Goal: Task Accomplishment & Management: Use online tool/utility

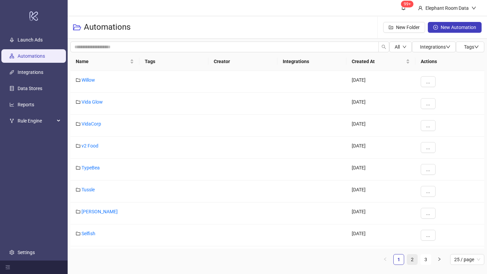
click at [411, 256] on link "2" at bounding box center [412, 260] width 10 height 10
click at [106, 191] on link "Bed Threads" at bounding box center [94, 189] width 26 height 5
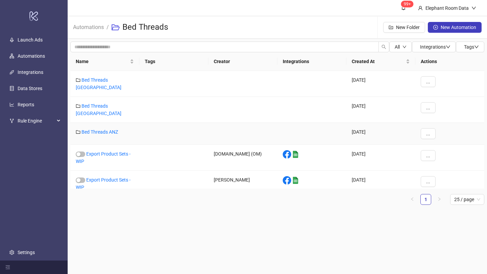
click at [105, 123] on div "Bed Threads ANZ" at bounding box center [104, 134] width 69 height 22
click at [105, 129] on link "Bed Threads ANZ" at bounding box center [99, 131] width 36 height 5
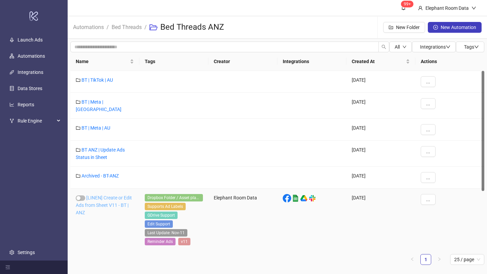
click at [111, 196] on link "[LINEN] Create or Edit Ads from Sheet V11 - BT | ANZ" at bounding box center [104, 205] width 56 height 20
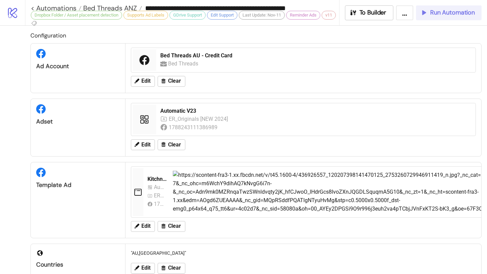
click at [457, 17] on button "Run Automation" at bounding box center [449, 12] width 66 height 15
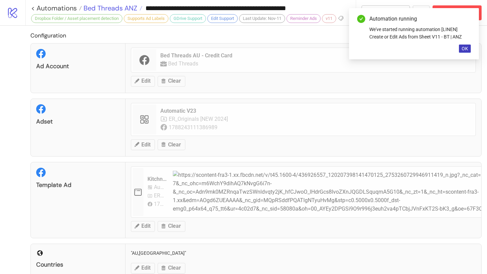
click at [129, 6] on span "Bed Threads ANZ" at bounding box center [109, 8] width 55 height 9
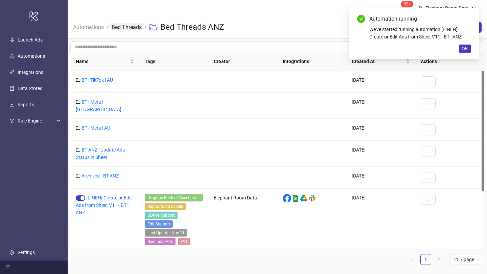
click at [133, 30] on link "Bed Threads" at bounding box center [126, 26] width 33 height 7
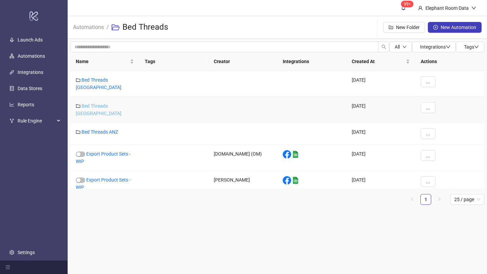
click at [112, 103] on link "Bed Threads [GEOGRAPHIC_DATA]" at bounding box center [99, 109] width 46 height 13
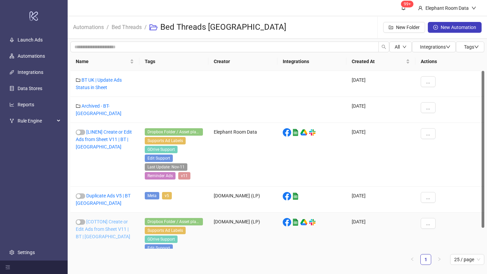
click at [121, 219] on link "[COTTON] Create or Edit Ads from Sheet V11 | BT | [GEOGRAPHIC_DATA]" at bounding box center [103, 229] width 54 height 20
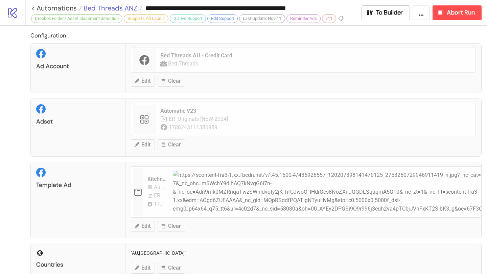
click at [123, 7] on span "Bed Threads ANZ" at bounding box center [109, 8] width 55 height 9
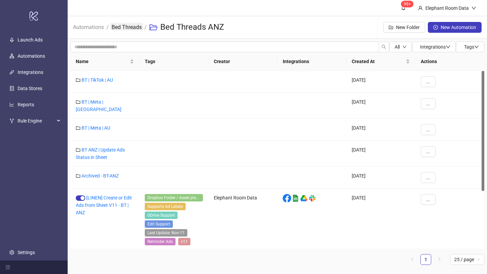
click at [127, 30] on link "Bed Threads" at bounding box center [126, 26] width 33 height 7
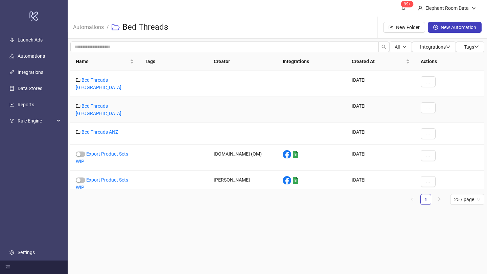
click at [111, 105] on div "Bed Threads [GEOGRAPHIC_DATA]" at bounding box center [104, 110] width 69 height 26
click at [111, 103] on link "Bed Threads [GEOGRAPHIC_DATA]" at bounding box center [99, 109] width 46 height 13
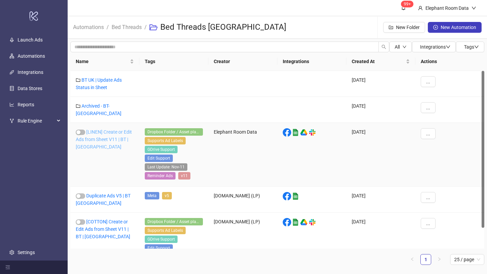
click at [112, 129] on link "[LINEN] Create or Edit Ads from Sheet V11 | BT | [GEOGRAPHIC_DATA]" at bounding box center [104, 139] width 56 height 20
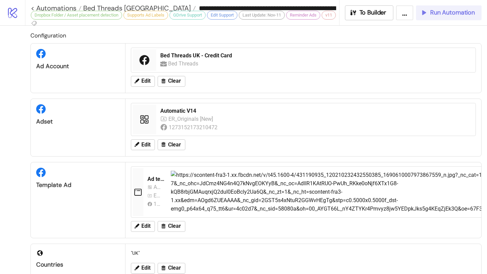
type input "**********"
click at [434, 13] on span "Run Automation" at bounding box center [452, 13] width 45 height 8
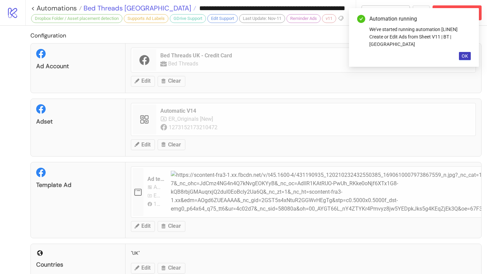
click at [119, 5] on span "Bed Threads [GEOGRAPHIC_DATA]" at bounding box center [136, 8] width 109 height 9
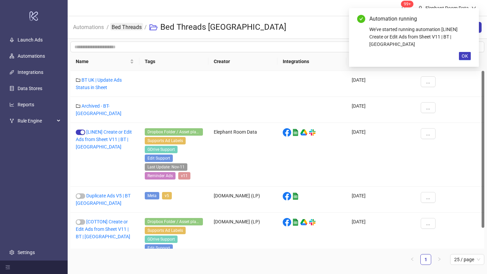
click at [129, 27] on link "Bed Threads" at bounding box center [126, 26] width 33 height 7
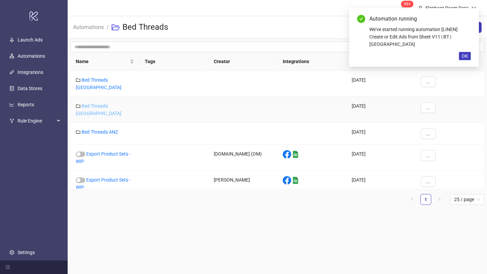
click at [111, 103] on link "Bed Threads [GEOGRAPHIC_DATA]" at bounding box center [99, 109] width 46 height 13
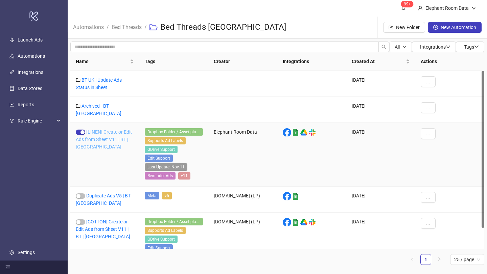
click at [116, 136] on link "[LINEN] Create or Edit Ads from Sheet V11 | BT | [GEOGRAPHIC_DATA]" at bounding box center [104, 139] width 56 height 20
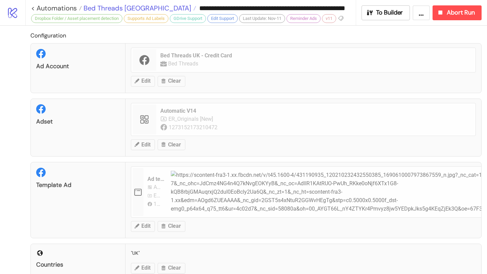
click at [121, 11] on span "Bed Threads [GEOGRAPHIC_DATA]" at bounding box center [136, 8] width 109 height 9
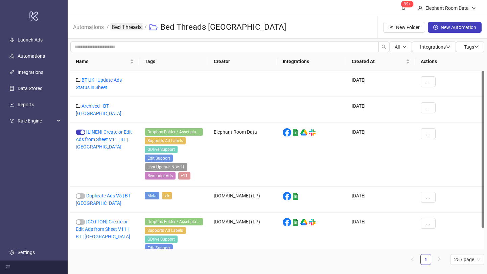
click at [132, 27] on link "Bed Threads" at bounding box center [126, 26] width 33 height 7
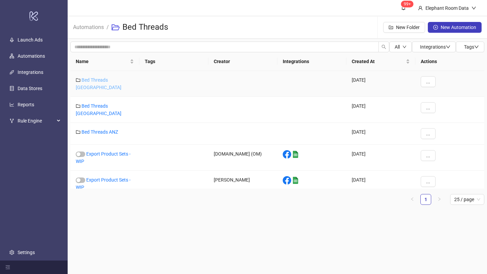
click at [108, 78] on link "Bed Threads [GEOGRAPHIC_DATA]" at bounding box center [99, 83] width 46 height 13
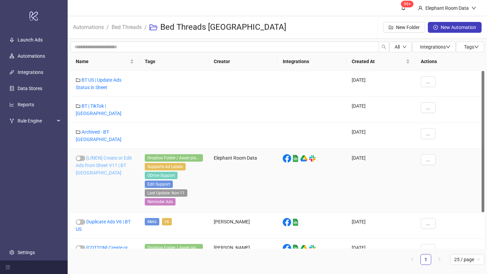
click at [110, 155] on link "[LINEN] Create or Edit Ads from Sheet V11 | BT [GEOGRAPHIC_DATA]" at bounding box center [104, 165] width 56 height 20
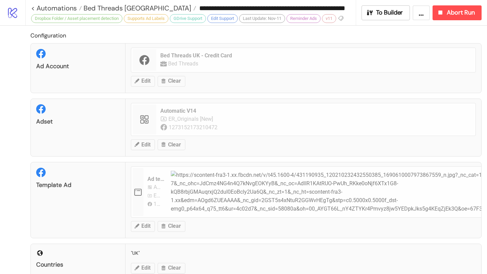
type input "**********"
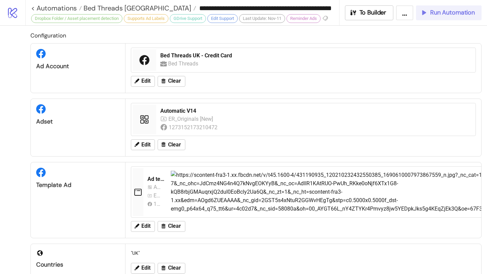
click at [454, 16] on span "Run Automation" at bounding box center [452, 13] width 45 height 8
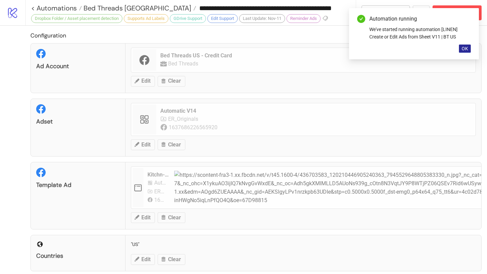
click at [469, 50] on button "OK" at bounding box center [465, 49] width 12 height 8
